Goal: Task Accomplishment & Management: Use online tool/utility

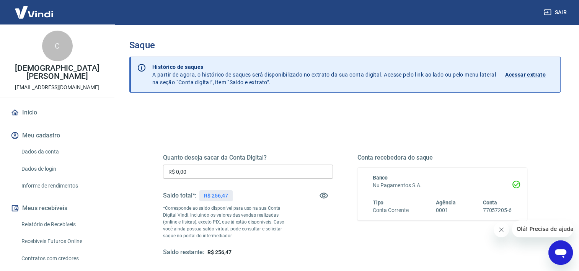
click at [218, 176] on input "R$ 0,00" at bounding box center [248, 172] width 170 height 14
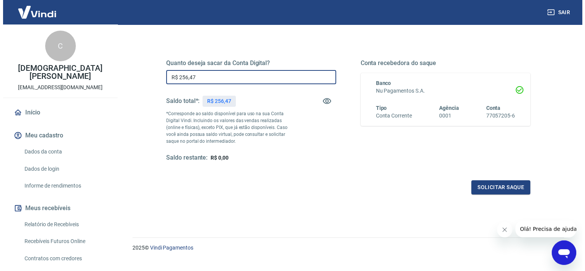
scroll to position [107, 0]
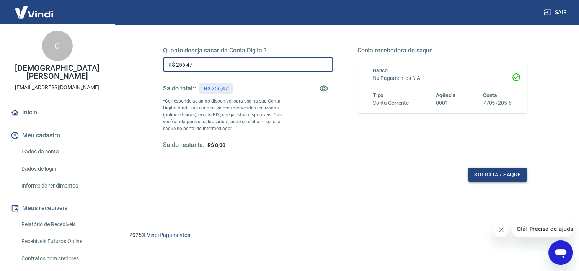
type input "R$ 256,47"
click at [488, 176] on button "Solicitar saque" at bounding box center [497, 175] width 59 height 14
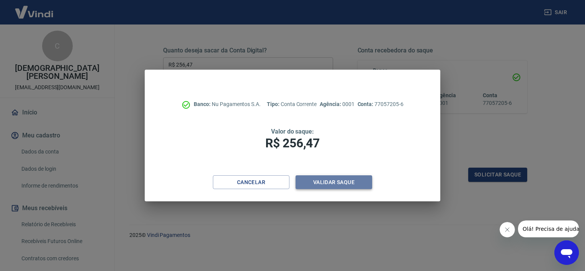
click at [332, 185] on button "Validar saque" at bounding box center [333, 182] width 77 height 14
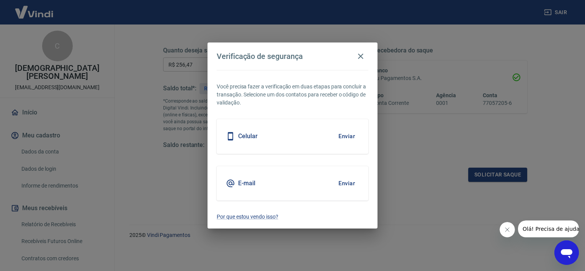
click at [342, 138] on button "Enviar" at bounding box center [346, 136] width 25 height 16
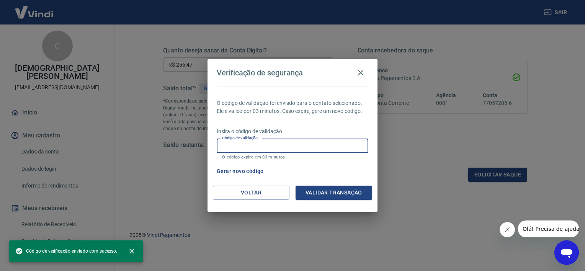
click at [312, 149] on input "Código de validação" at bounding box center [293, 146] width 152 height 14
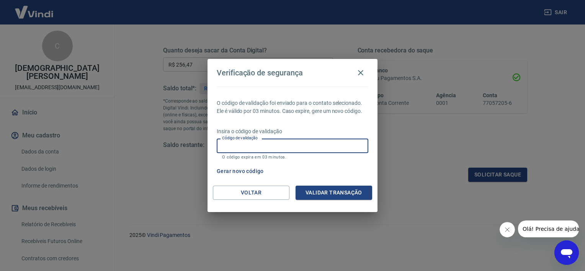
click at [253, 171] on button "Gerar novo código" at bounding box center [240, 171] width 53 height 14
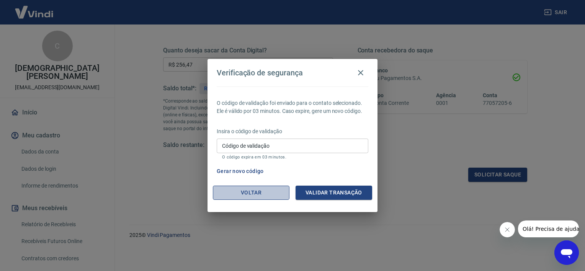
click at [271, 193] on button "Voltar" at bounding box center [251, 193] width 77 height 14
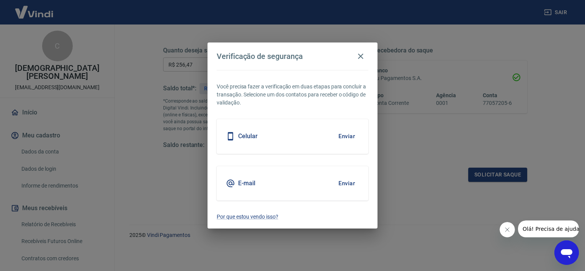
click at [269, 181] on div "E-mail Enviar" at bounding box center [293, 183] width 152 height 34
click at [348, 181] on button "Enviar" at bounding box center [346, 183] width 25 height 16
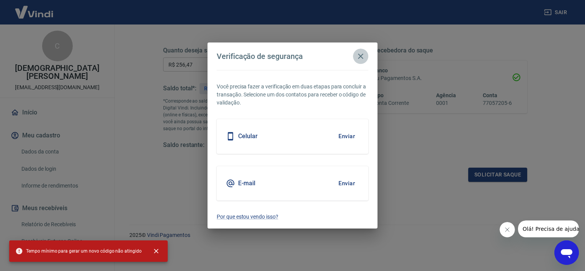
click at [360, 58] on icon "button" at bounding box center [360, 56] width 9 height 9
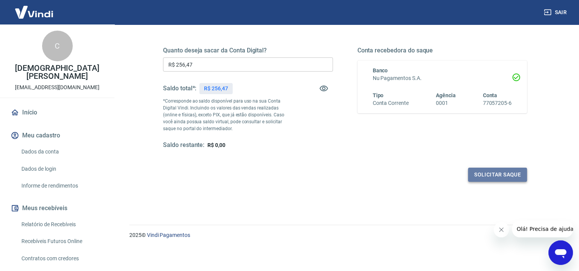
click at [492, 178] on button "Solicitar saque" at bounding box center [497, 175] width 59 height 14
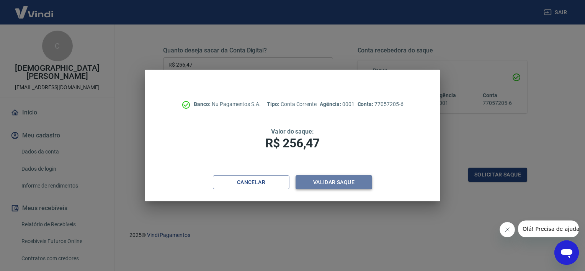
click at [354, 182] on button "Validar saque" at bounding box center [333, 182] width 77 height 14
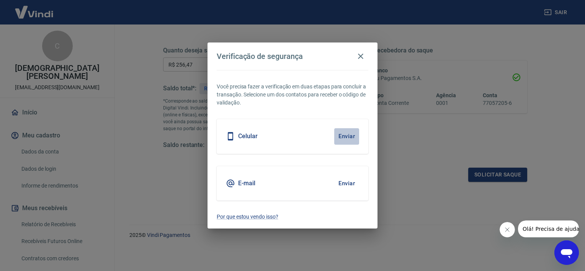
click at [349, 136] on button "Enviar" at bounding box center [346, 136] width 25 height 16
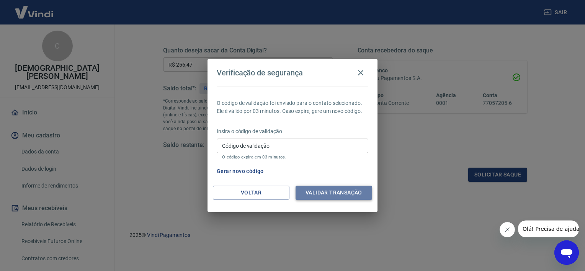
click at [326, 191] on button "Validar transação" at bounding box center [333, 193] width 77 height 14
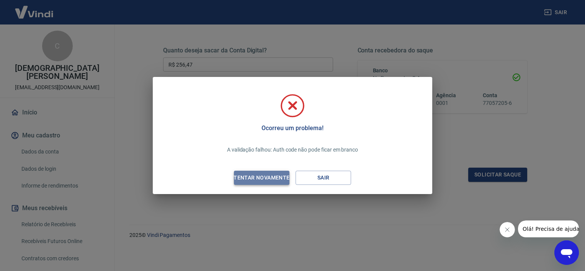
click at [263, 178] on div "Tentar novamente" at bounding box center [261, 178] width 74 height 10
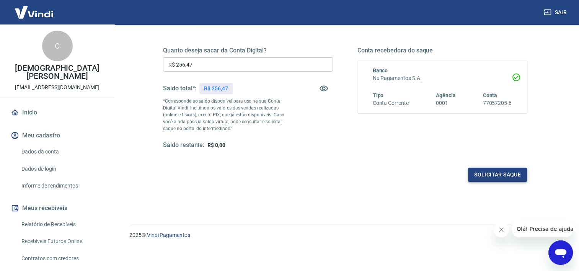
click at [500, 176] on button "Solicitar saque" at bounding box center [497, 175] width 59 height 14
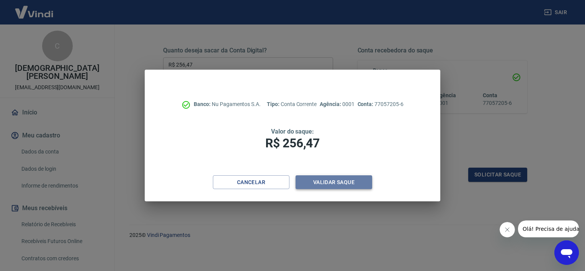
click at [343, 182] on button "Validar saque" at bounding box center [333, 182] width 77 height 14
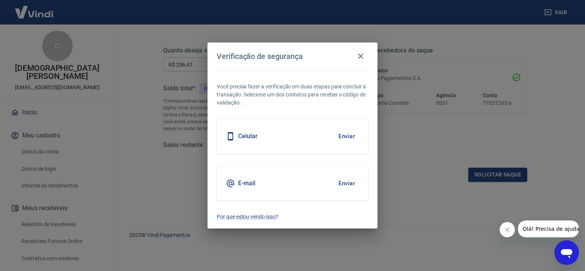
click at [348, 183] on button "Enviar" at bounding box center [346, 183] width 25 height 16
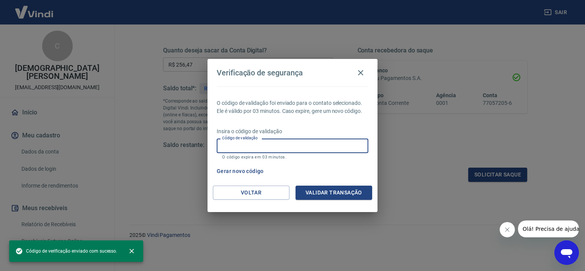
click at [288, 144] on input "Código de validação" at bounding box center [293, 146] width 152 height 14
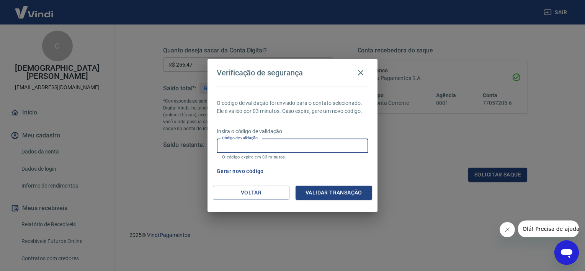
paste input "967160"
type input "967160"
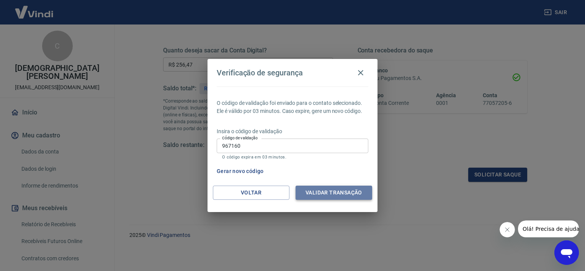
click at [333, 190] on button "Validar transação" at bounding box center [333, 193] width 77 height 14
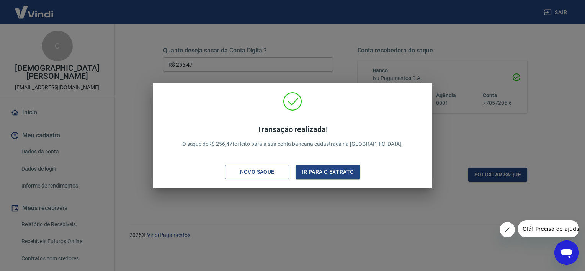
click at [515, 143] on div "Transação realizada! O saque de R$ 256,47 foi feito para a sua conta bancária c…" at bounding box center [292, 135] width 585 height 271
